Goal: Task Accomplishment & Management: Complete application form

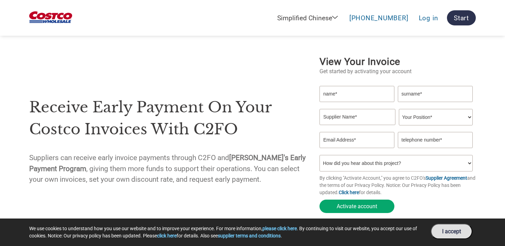
click at [237, 79] on div "Receive early payment on your Costco invoices with C2FO Suppliers can receive e…" at bounding box center [170, 135] width 283 height 173
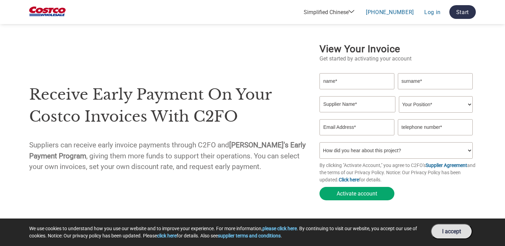
scroll to position [13, 0]
click at [359, 80] on input "text" at bounding box center [356, 80] width 75 height 16
type input "[PERSON_NAME]"
type input "[GEOGRAPHIC_DATA]"
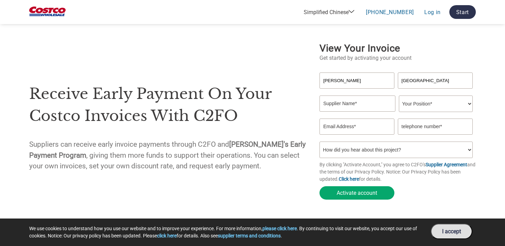
type input "Amax Group USA, LLC"
type input "[PERSON_NAME][EMAIL_ADDRESS][DOMAIN_NAME]"
type input "4167204480"
drag, startPoint x: 373, startPoint y: 103, endPoint x: 336, endPoint y: 102, distance: 36.8
click at [336, 102] on input "Amax Group USA, LLC" at bounding box center [357, 103] width 76 height 16
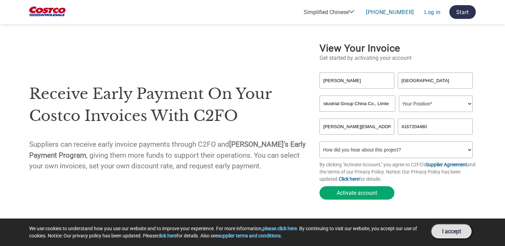
scroll to position [0, 18]
type input "Amax Industrial Group China Co., Limted"
click at [418, 105] on select "Your Position* CFO Chief Accountant Chief Financial Officer Financial Director …" at bounding box center [436, 103] width 74 height 16
select select "Other"
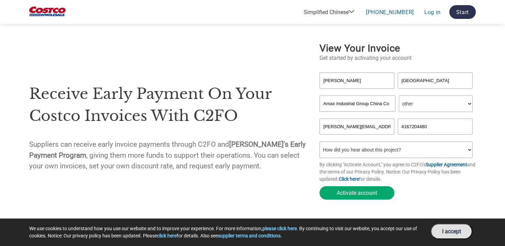
drag, startPoint x: 379, startPoint y: 126, endPoint x: 344, endPoint y: 127, distance: 35.0
click at [344, 127] on input "[PERSON_NAME][EMAIL_ADDRESS][DOMAIN_NAME]" at bounding box center [356, 126] width 75 height 16
type input "[PERSON_NAME][EMAIL_ADDRESS][DOMAIN_NAME]"
click at [402, 129] on input "4167204480" at bounding box center [435, 126] width 75 height 16
type input "[PHONE_NUMBER]"
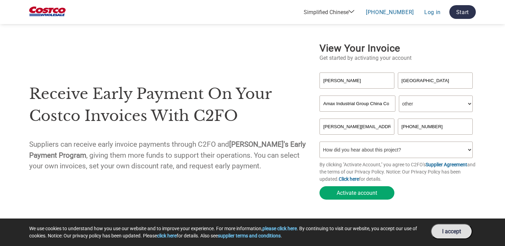
click at [391, 151] on select "How did you hear about this project? I heard from my clients Received an email …" at bounding box center [395, 149] width 153 height 16
select select "Other"
click at [352, 192] on font "Activate account" at bounding box center [356, 193] width 41 height 7
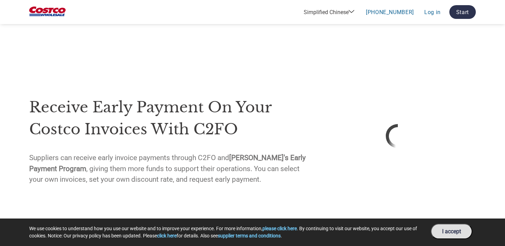
select select "zh-CN"
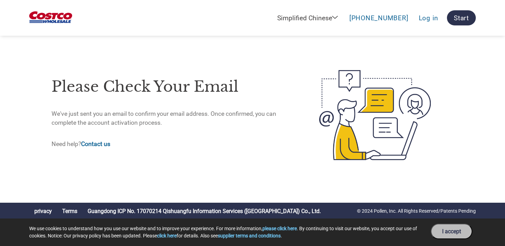
click at [450, 230] on font "I accept" at bounding box center [451, 231] width 19 height 7
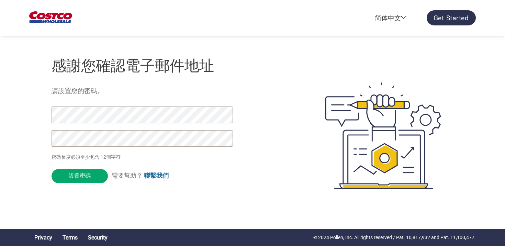
click at [382, 16] on select "English (US) English (UK) English (India) English (AUS) Español Français Deutsc…" at bounding box center [355, 18] width 92 height 8
select select "en-US"
click at [371, 44] on div "感謝您確認電子郵件地址 請設置您的密碼。 密碼長度必須至少包含 12個字符 設置密碼 需要幫助？ 聯繫我們" at bounding box center [252, 108] width 446 height 216
click at [293, 125] on div at bounding box center [372, 136] width 161 height 182
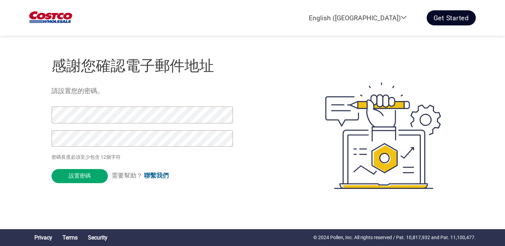
click at [441, 15] on link "Get Started" at bounding box center [450, 17] width 49 height 15
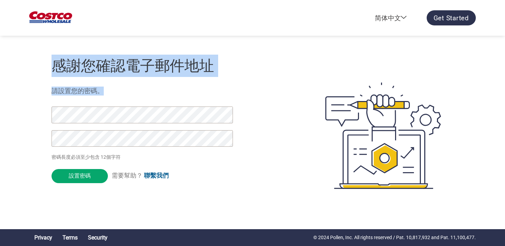
drag, startPoint x: 54, startPoint y: 61, endPoint x: 161, endPoint y: 163, distance: 148.4
click at [161, 163] on div "感謝您確認電子郵件地址 請設置您的密碼。 密碼長度必須至少包含 12個字符 設置密碼 需要幫助？ 聯繫我們" at bounding box center [171, 136] width 241 height 182
click at [88, 173] on input "設置密碼" at bounding box center [79, 176] width 56 height 14
drag, startPoint x: 51, startPoint y: 64, endPoint x: 118, endPoint y: 200, distance: 151.5
click at [118, 200] on div "感謝您確認電子郵件地址 請設置您的密碼。 密碼長度必須至少包含 12個字符 設置密碼 需要幫助？ 聯繫我們" at bounding box center [252, 136] width 446 height 182
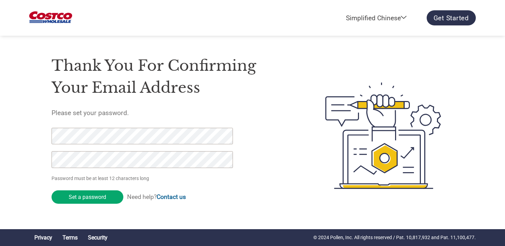
type input "設置密碼"
click at [75, 195] on input "設置密碼" at bounding box center [79, 197] width 56 height 14
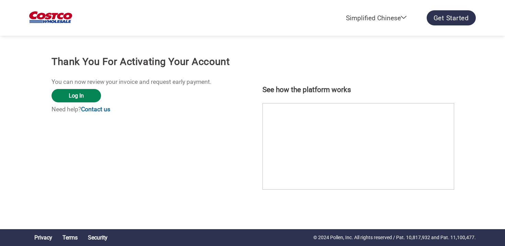
click at [78, 96] on link "Log In" at bounding box center [75, 95] width 49 height 13
